Goal: Task Accomplishment & Management: Manage account settings

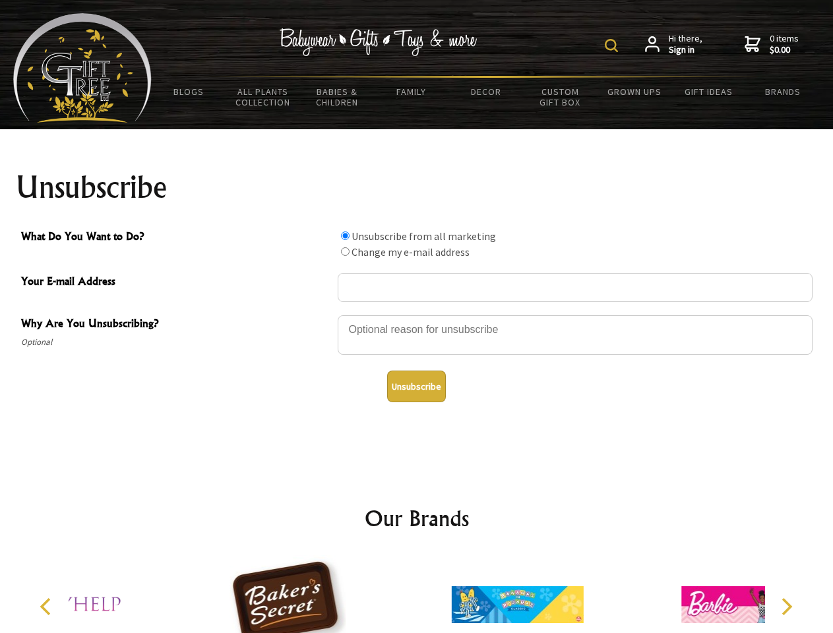
click at [613, 46] on img at bounding box center [611, 45] width 13 height 13
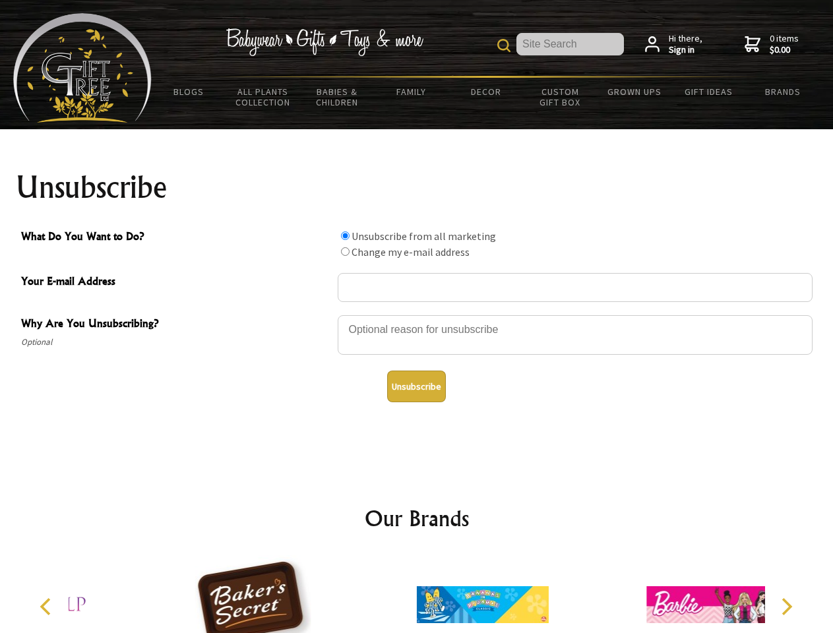
click at [417, 315] on div at bounding box center [575, 337] width 475 height 46
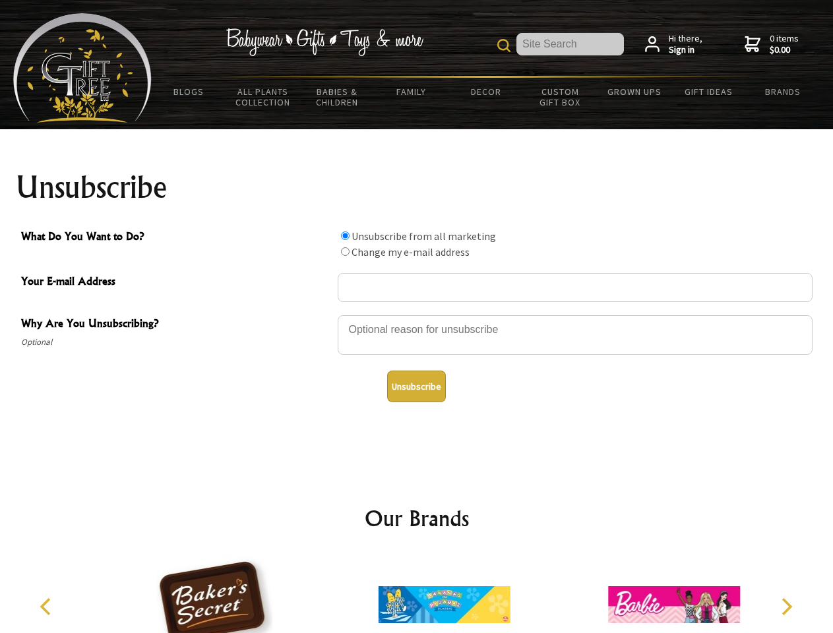
click at [345, 235] on input "What Do You Want to Do?" at bounding box center [345, 236] width 9 height 9
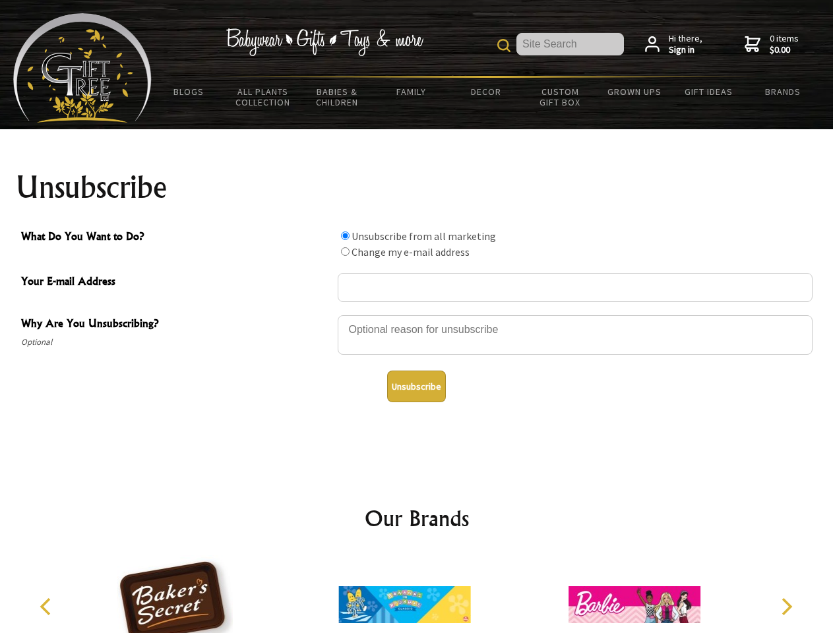
click at [345, 251] on input "What Do You Want to Do?" at bounding box center [345, 251] width 9 height 9
radio input "true"
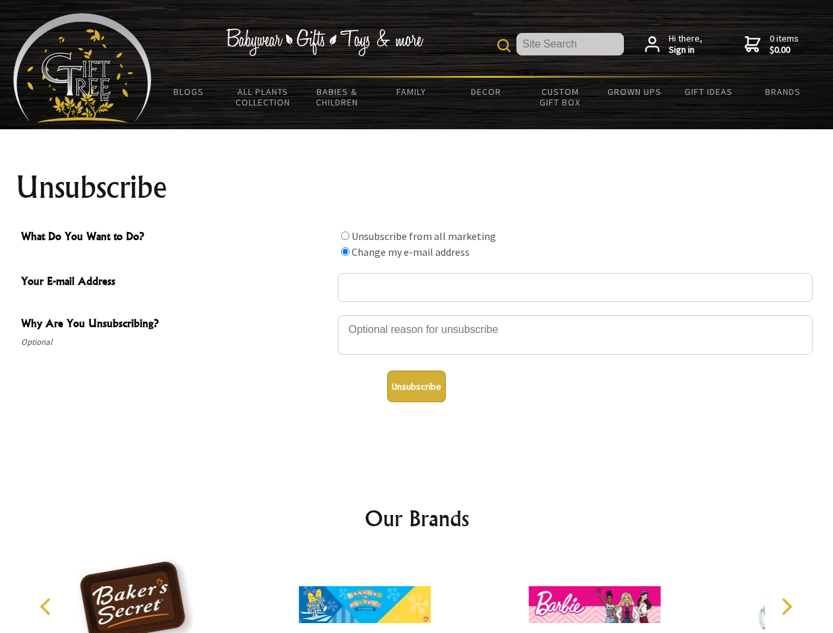
click at [416, 387] on button "Unsubscribe" at bounding box center [416, 387] width 59 height 32
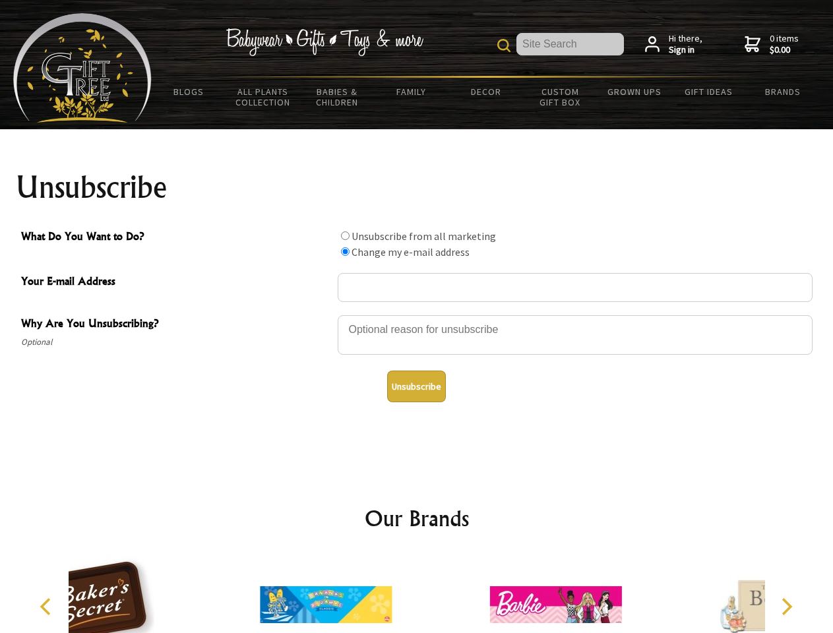
click at [417, 594] on div at bounding box center [326, 606] width 230 height 103
click at [47, 607] on icon "Previous" at bounding box center [46, 606] width 17 height 17
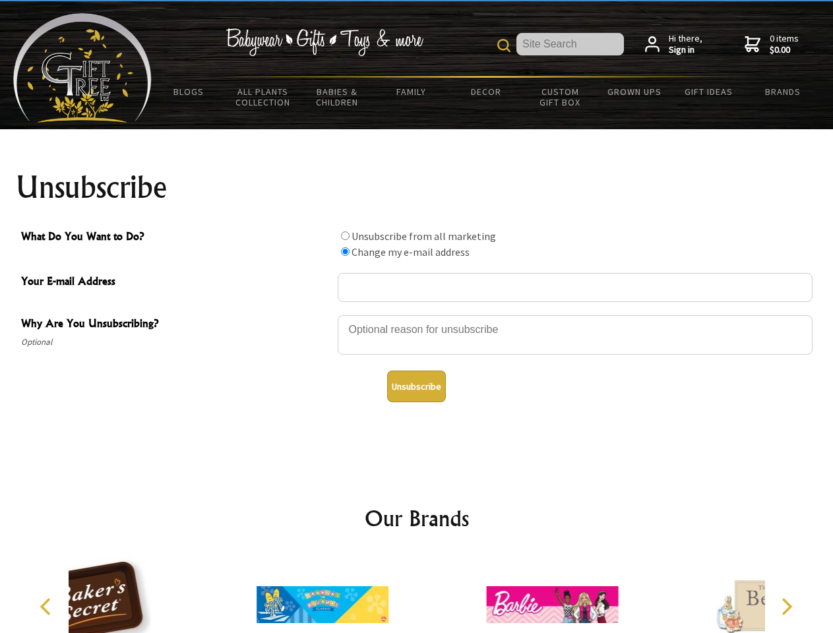
click at [786, 607] on icon "Next" at bounding box center [785, 606] width 17 height 17
